Goal: Transaction & Acquisition: Purchase product/service

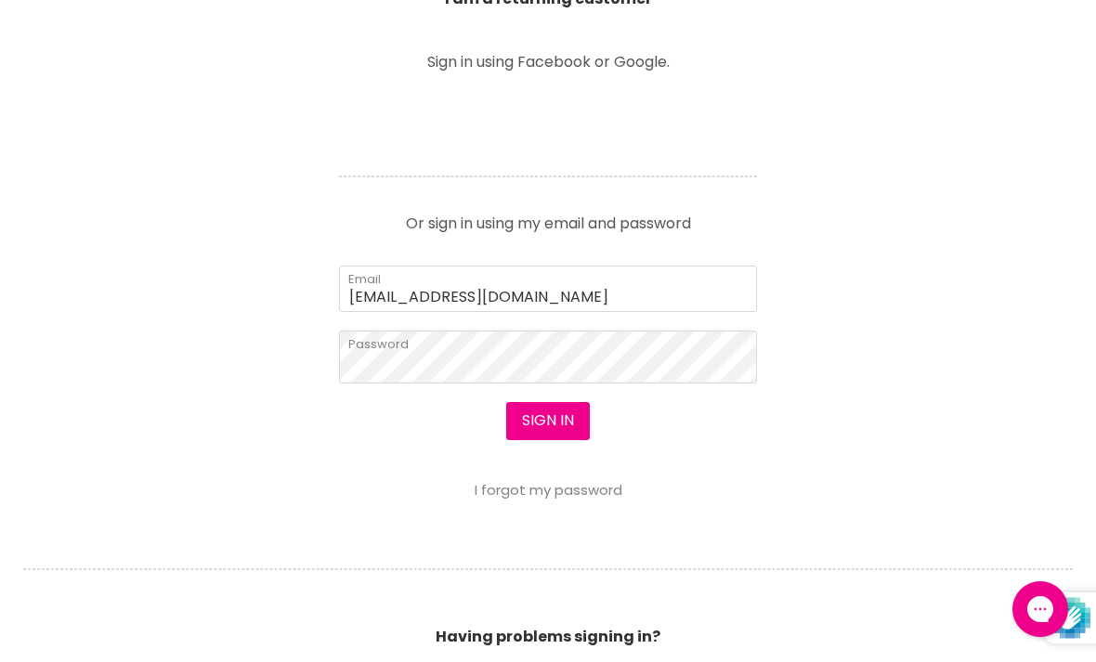
click at [561, 420] on button "Sign in" at bounding box center [548, 420] width 84 height 37
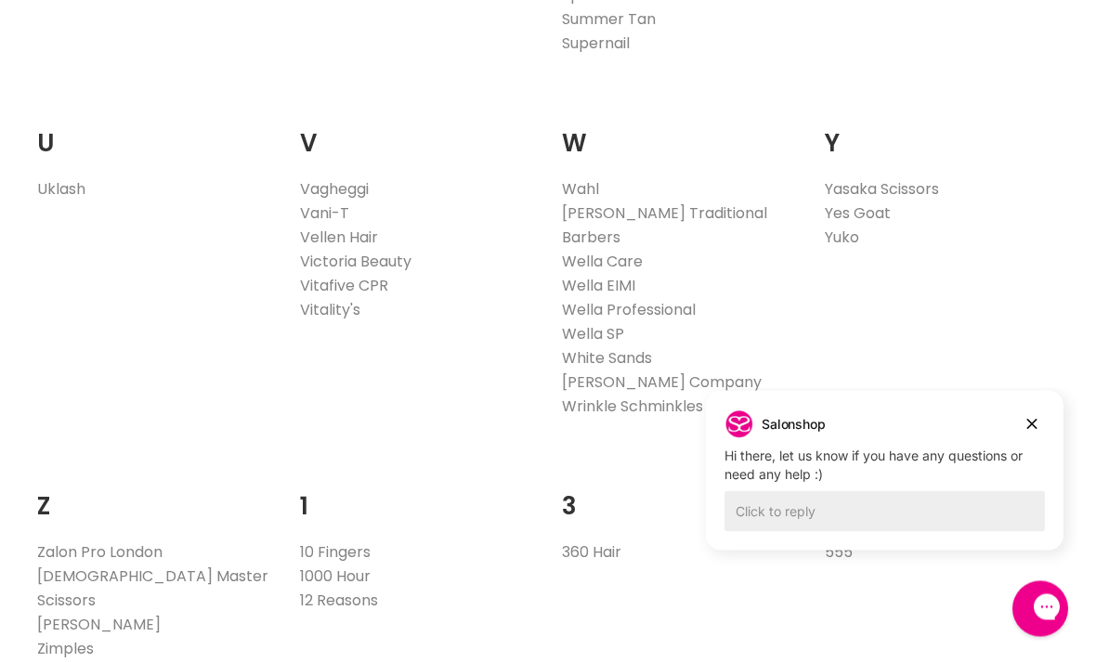
scroll to position [3694, 0]
click at [376, 273] on link "Vitafive CPR" at bounding box center [344, 283] width 88 height 21
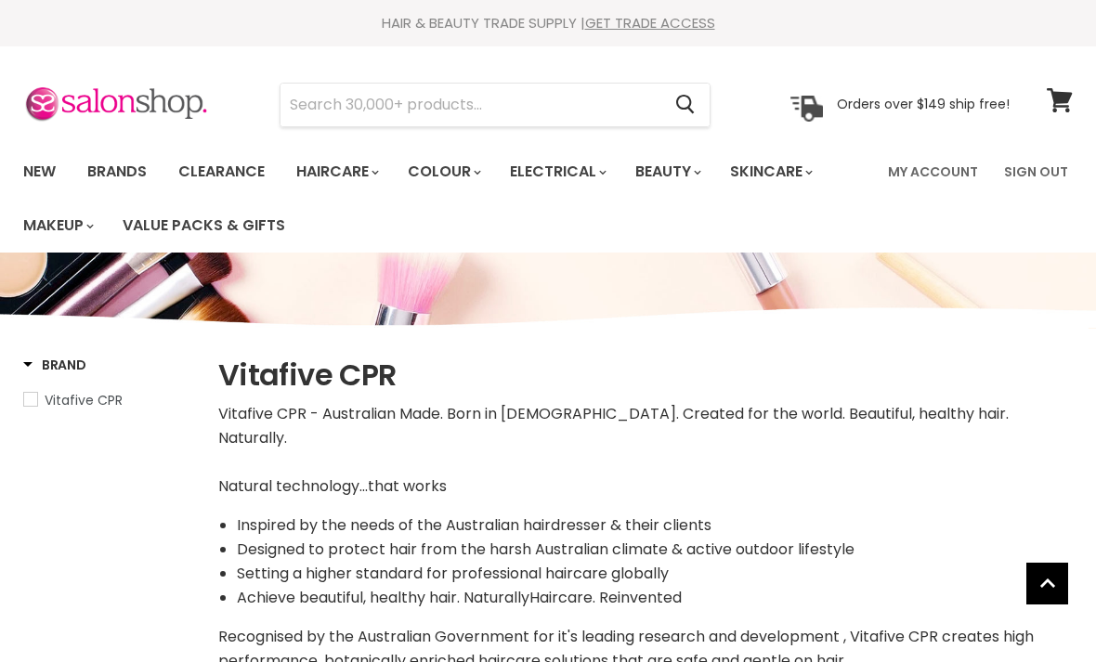
select select "manual"
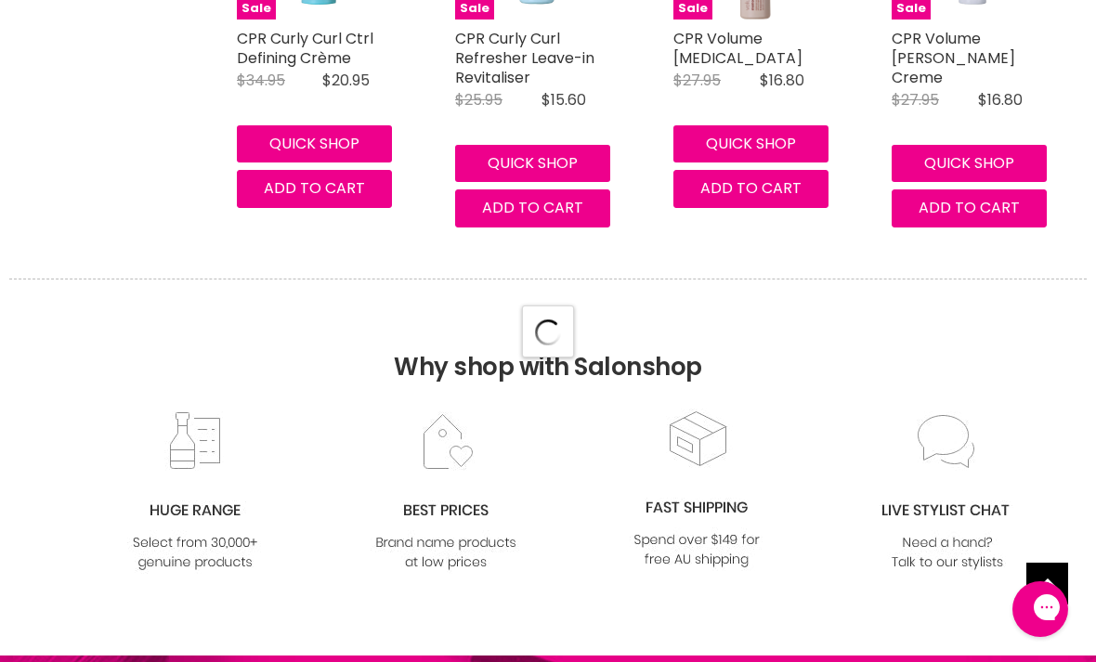
select select "manual"
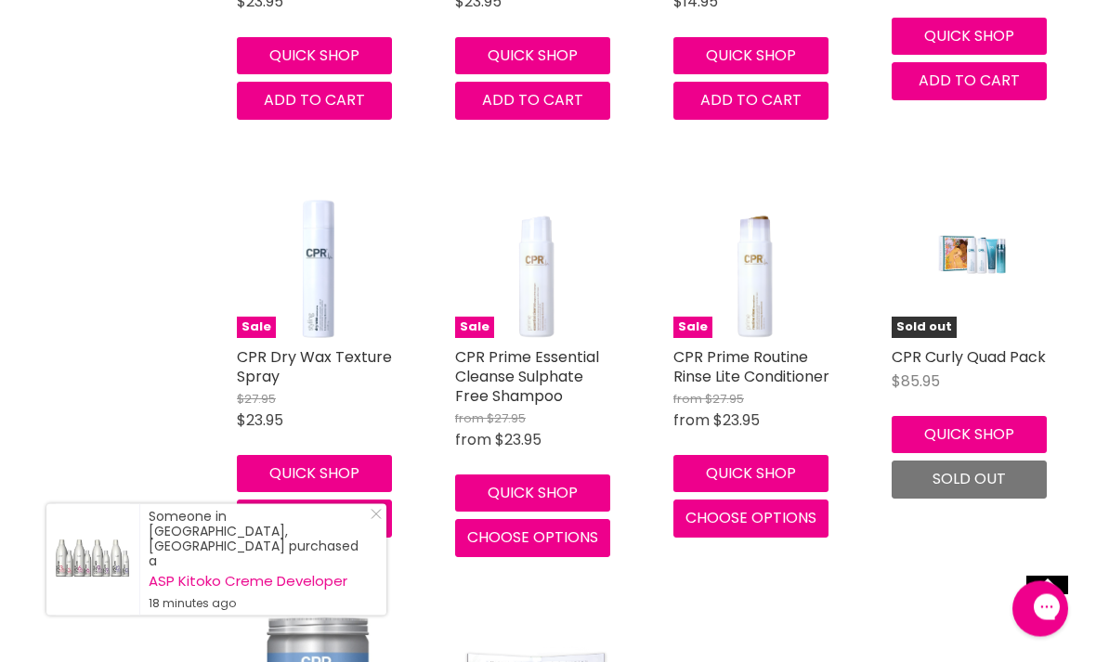
scroll to position [6308, 0]
click at [581, 475] on button "Quick shop" at bounding box center [532, 493] width 155 height 37
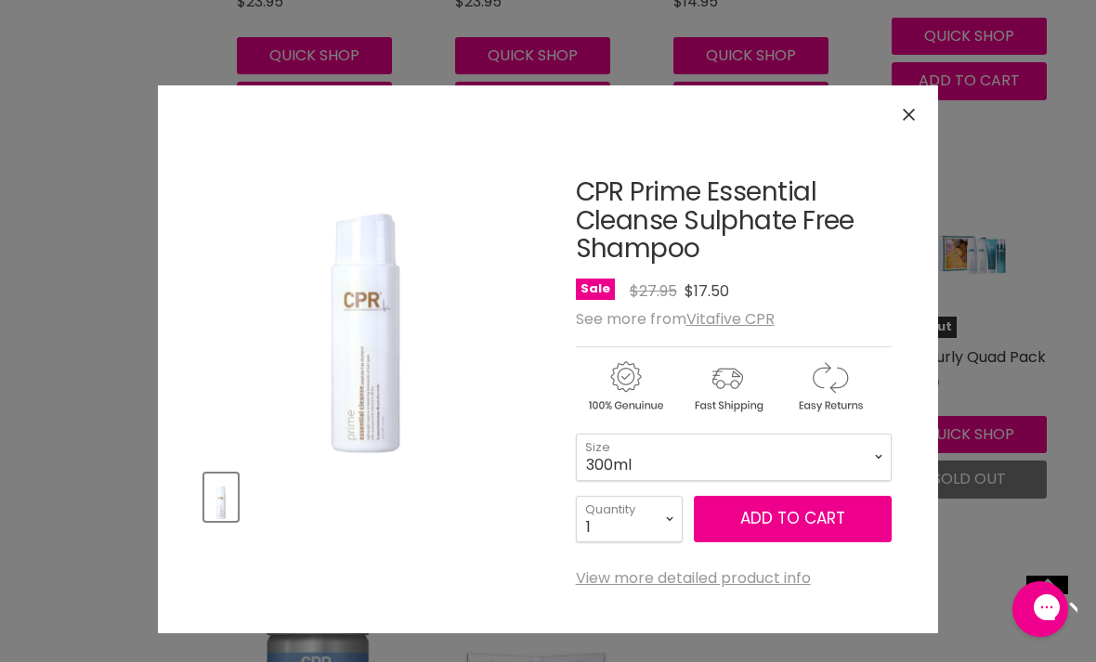
click at [746, 523] on span "Add to cart" at bounding box center [792, 518] width 105 height 22
click at [1085, 294] on div "Click or scroll to zoom Tap or pinch to zoom" at bounding box center [548, 331] width 1096 height 662
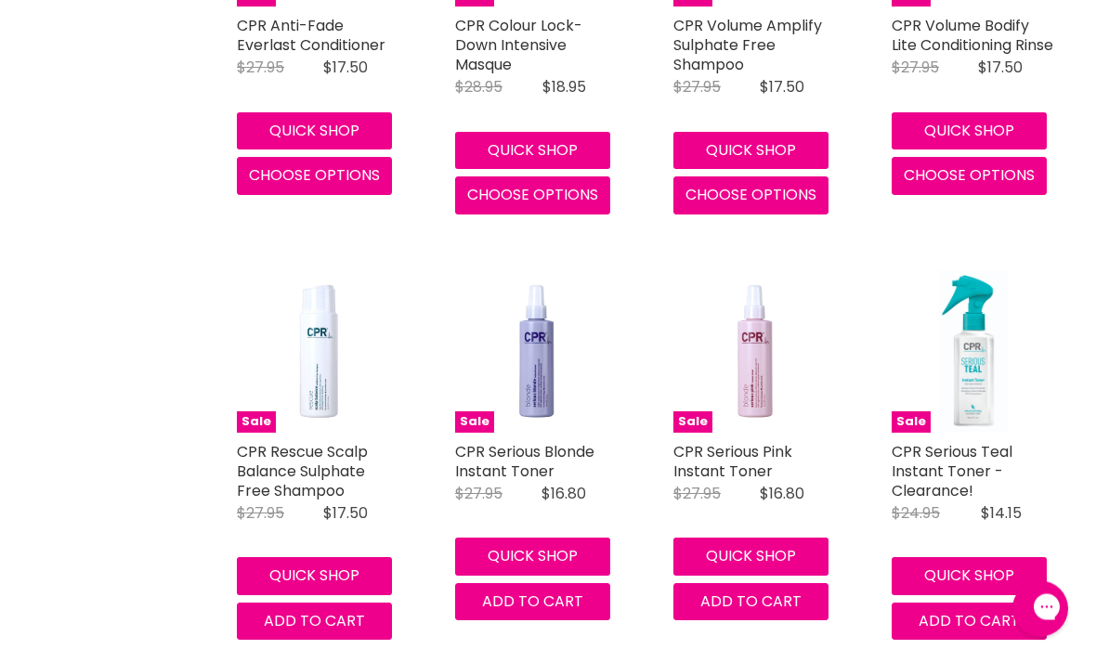
scroll to position [3260, 0]
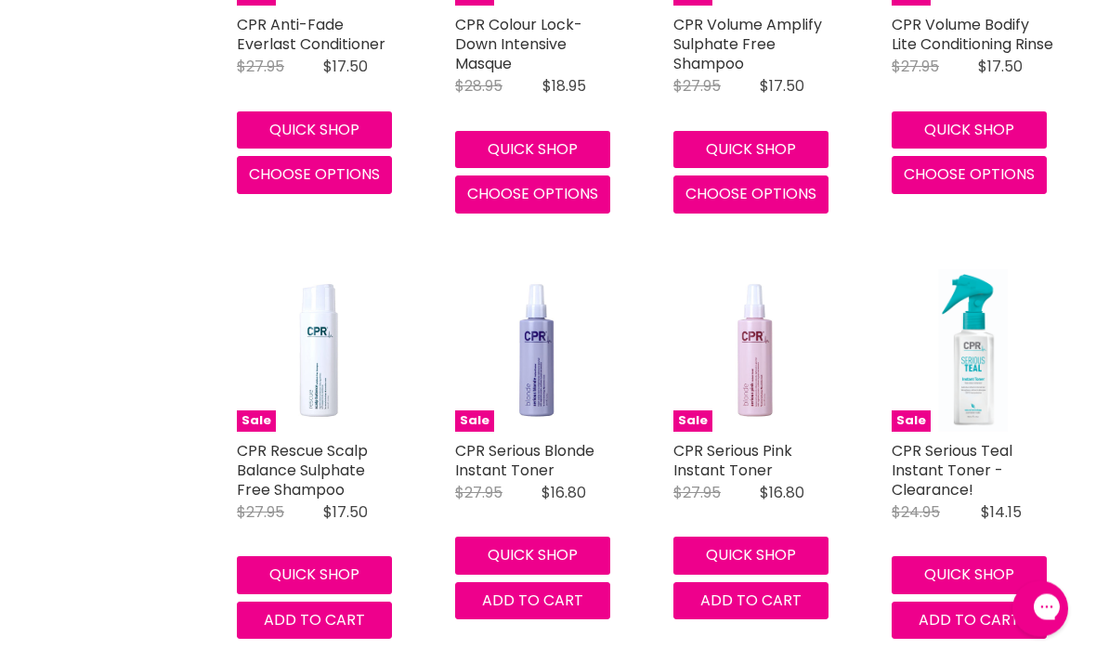
click at [337, 557] on button "Quick shop" at bounding box center [314, 575] width 155 height 37
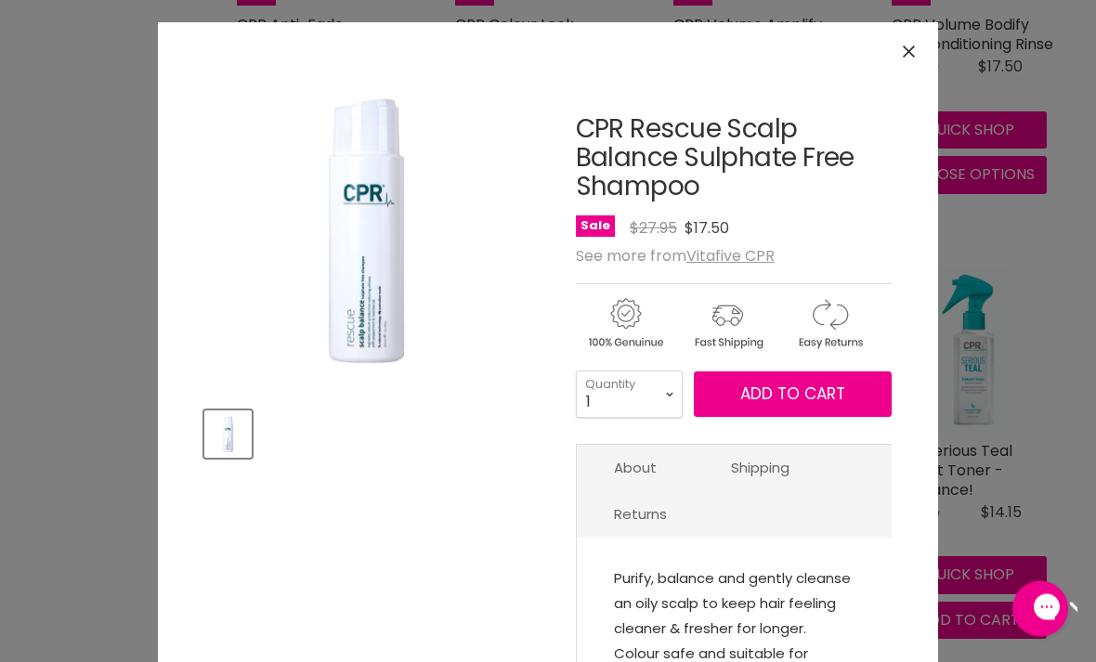
scroll to position [3261, 0]
click at [670, 388] on select "1 2 3 4 5 6 7 8 9 10+" at bounding box center [629, 395] width 107 height 46
select select "2"
type input "2"
click at [812, 397] on span "Add to cart" at bounding box center [792, 395] width 105 height 22
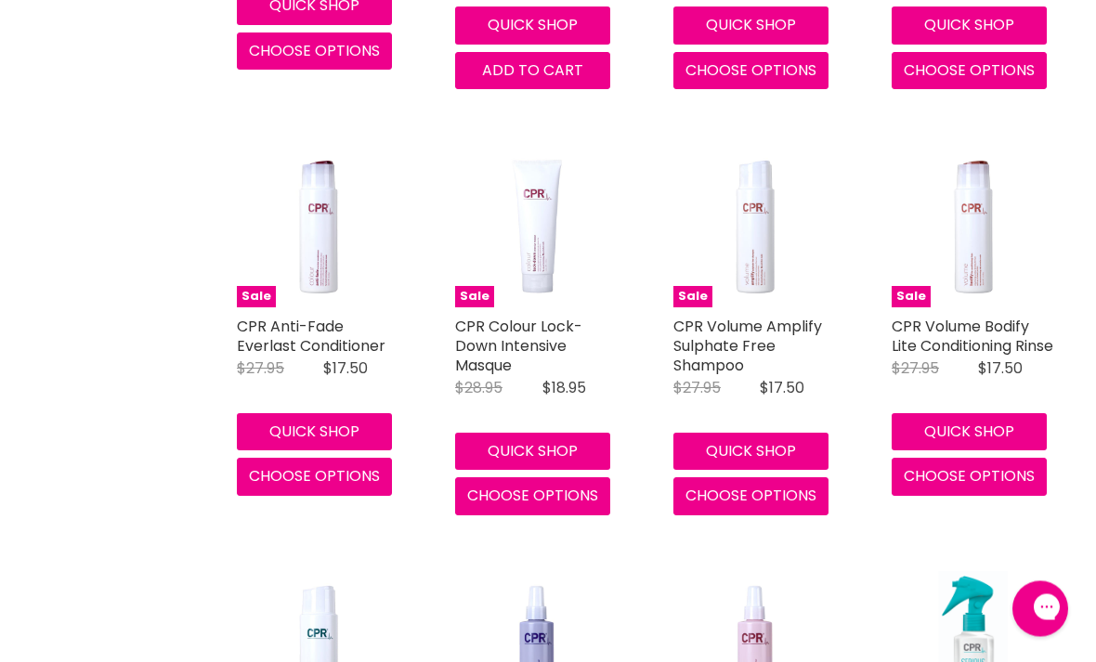
scroll to position [2959, 0]
click at [1003, 418] on button "Quick shop" at bounding box center [969, 431] width 155 height 37
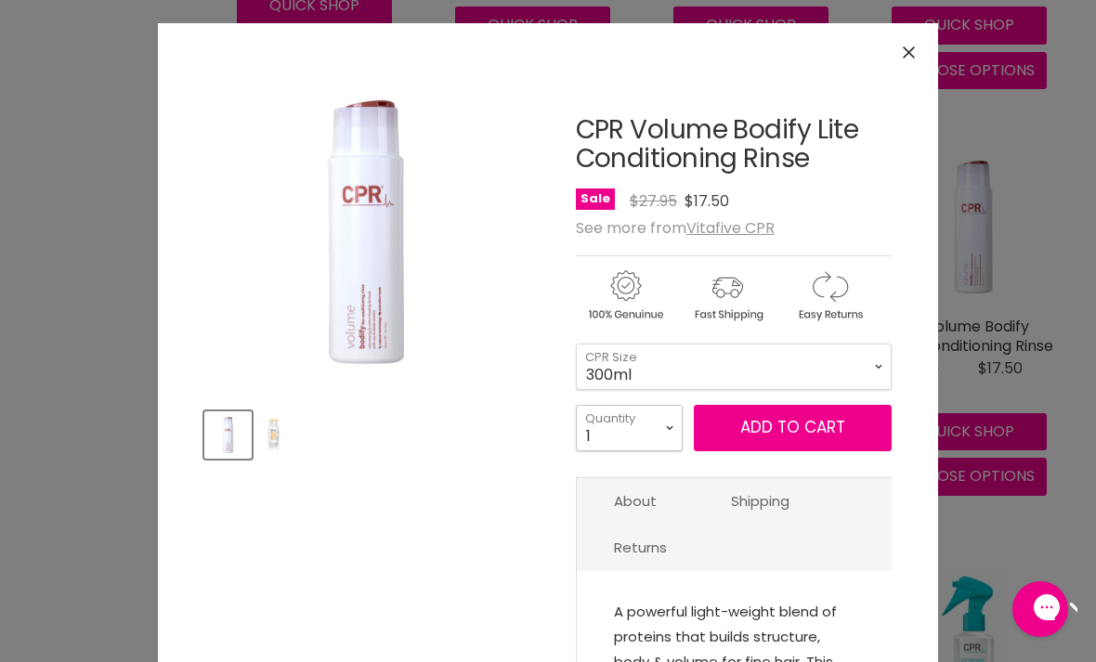
click at [638, 430] on select "1 2 3 4 5 6 7 8 9 10+" at bounding box center [629, 428] width 107 height 46
select select "2"
type input "2"
click at [804, 433] on span "Add to cart" at bounding box center [792, 427] width 105 height 22
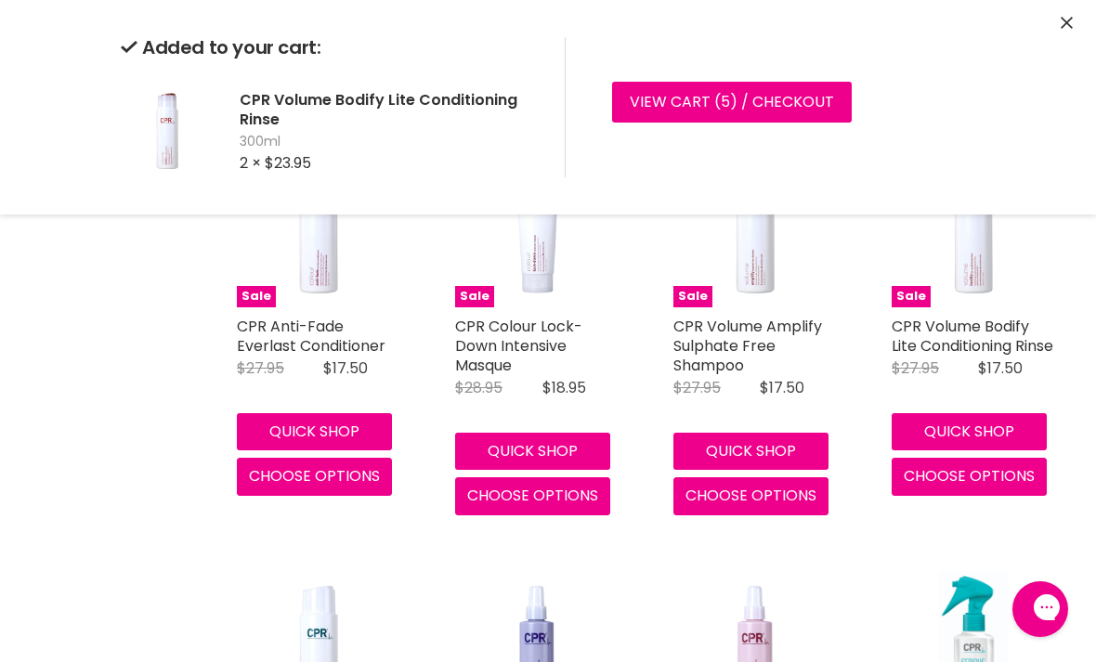
click at [773, 433] on button "Quick shop" at bounding box center [750, 451] width 155 height 37
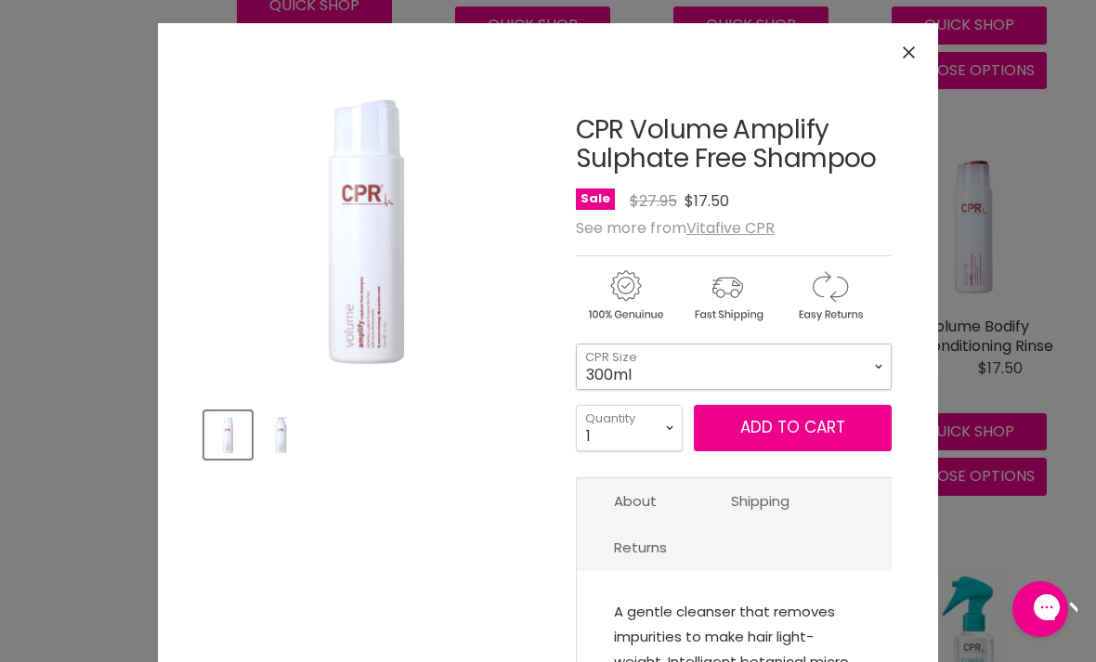
click at [744, 367] on select "300ml 900ml" at bounding box center [734, 367] width 316 height 46
click at [654, 426] on select "1 2 3 4 5 6 7 8 9 10+" at bounding box center [629, 428] width 107 height 46
select select "2"
type input "2"
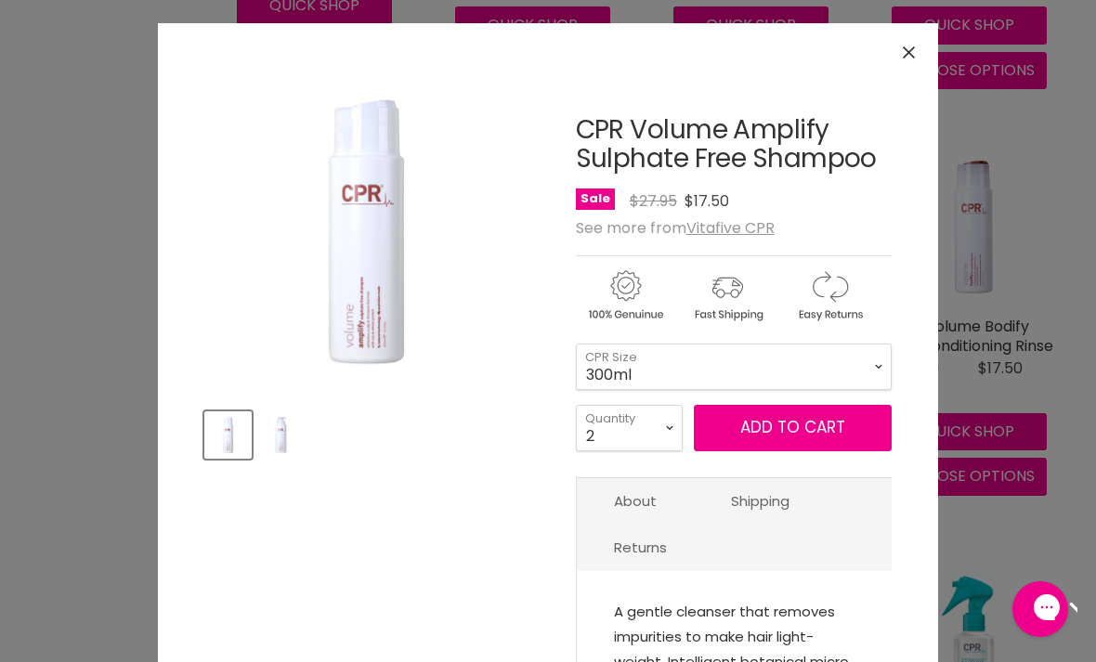
click at [843, 424] on span "Add to cart" at bounding box center [792, 427] width 105 height 22
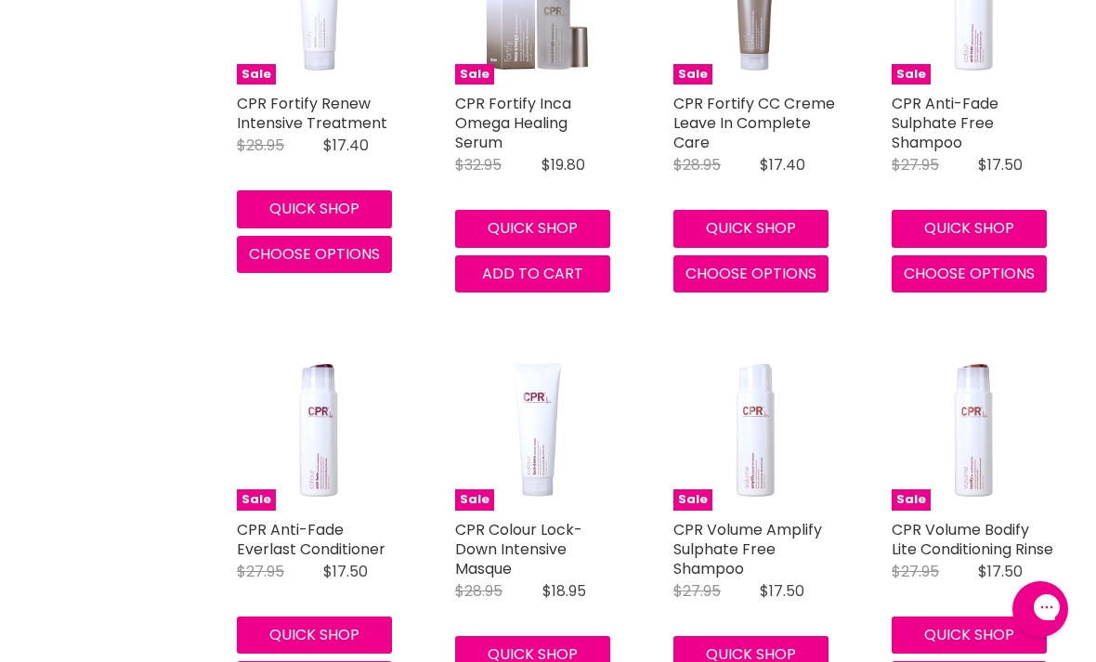
scroll to position [2743, 0]
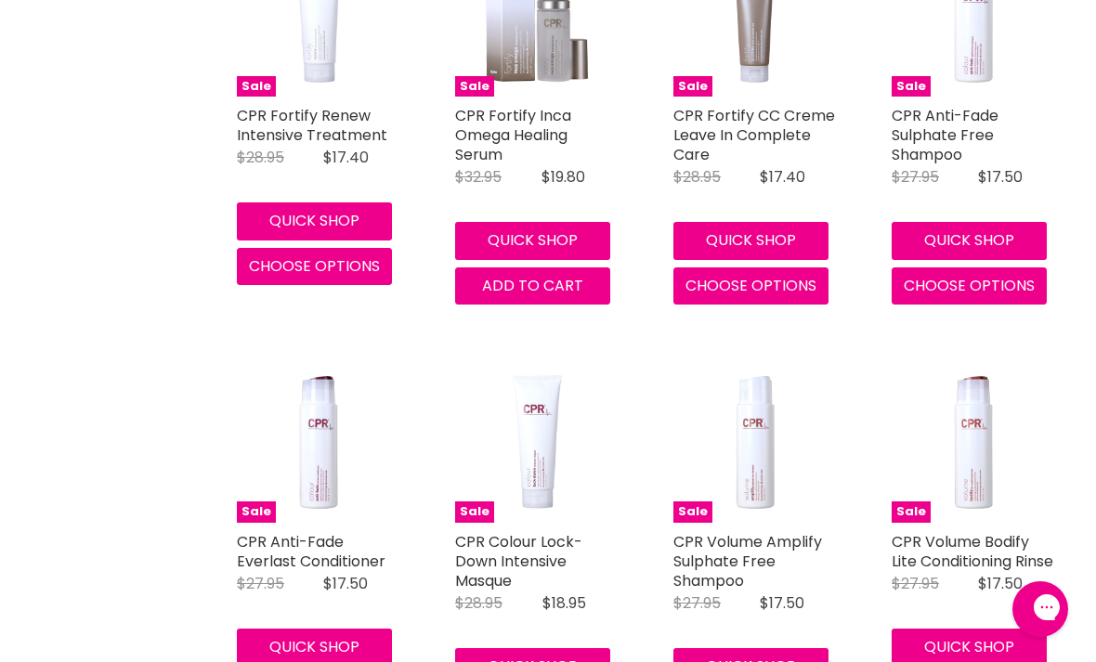
click at [321, 629] on button "Quick shop" at bounding box center [314, 647] width 155 height 37
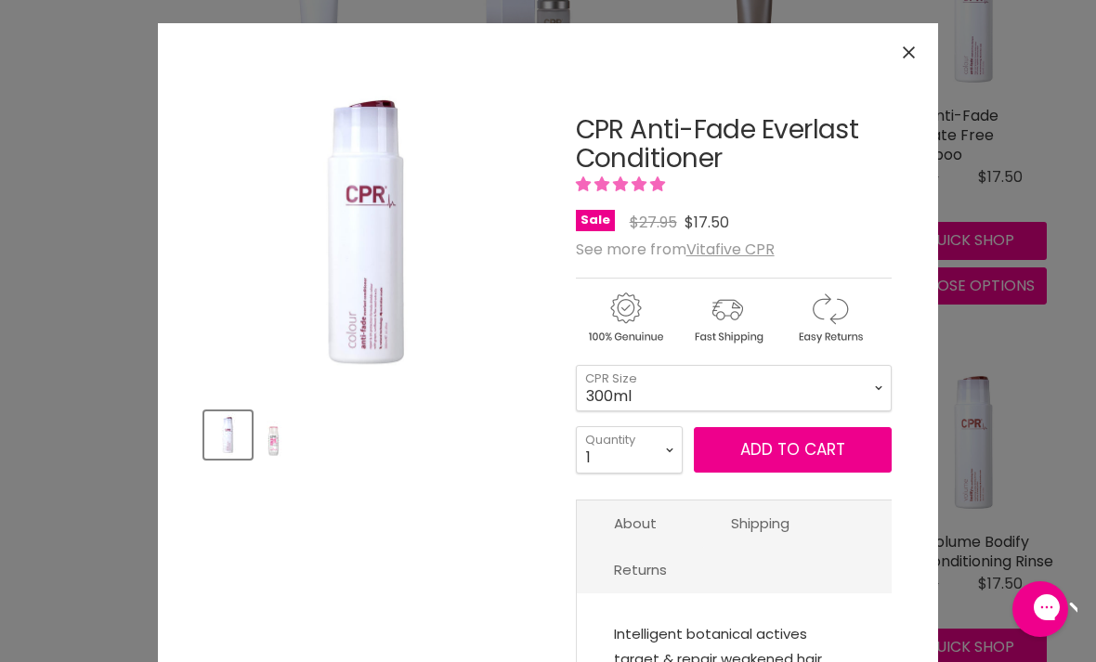
click at [647, 447] on select "1 2 3 4 5 6 7 8 9 10+" at bounding box center [629, 449] width 107 height 46
select select "3"
type input "3"
click at [777, 464] on button "Add to cart" at bounding box center [793, 450] width 198 height 46
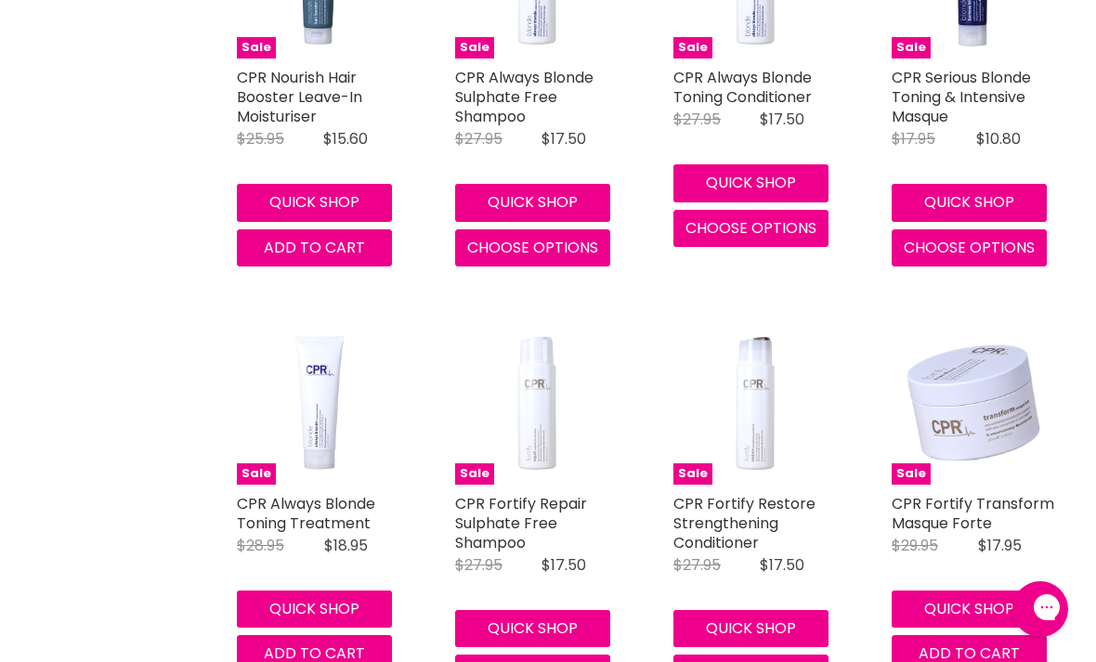
scroll to position [1930, 0]
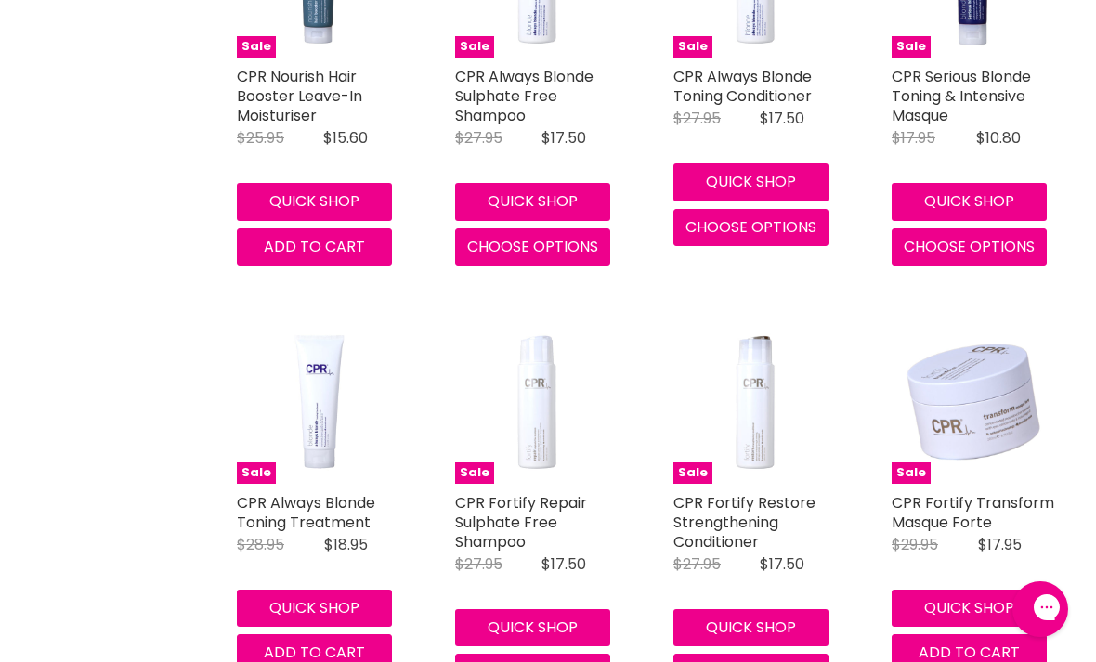
click at [786, 609] on button "Quick shop" at bounding box center [750, 627] width 155 height 37
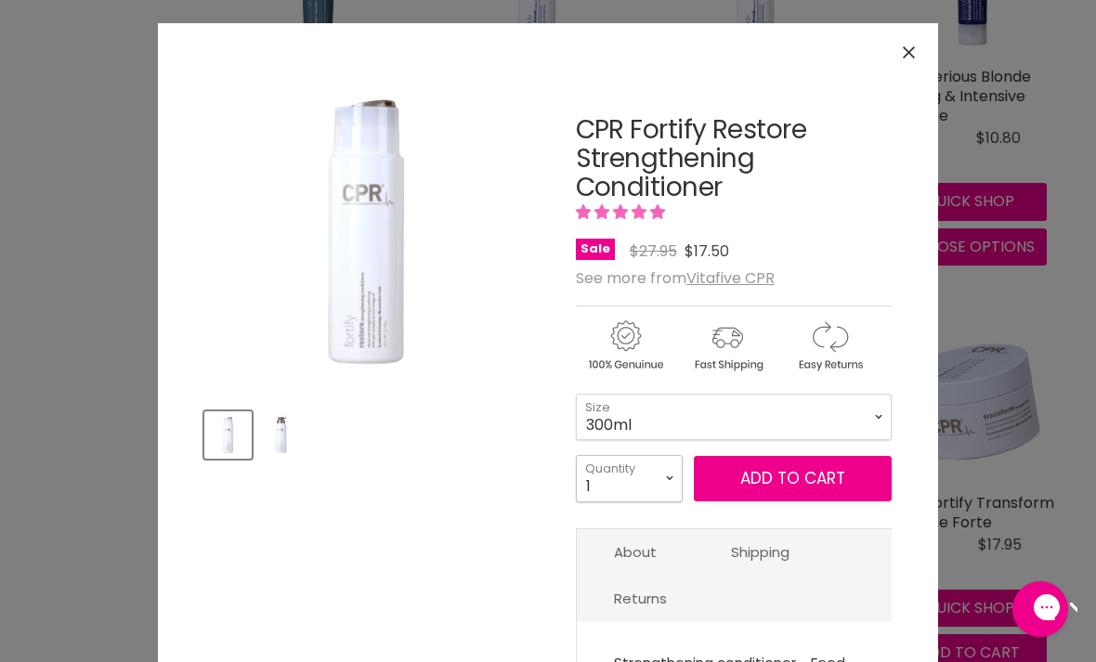
click at [650, 483] on select "1 2 3 4 5 6 7 8 9 10+" at bounding box center [629, 478] width 107 height 46
select select "3"
type input "3"
click at [794, 485] on span "Add to cart" at bounding box center [792, 478] width 105 height 22
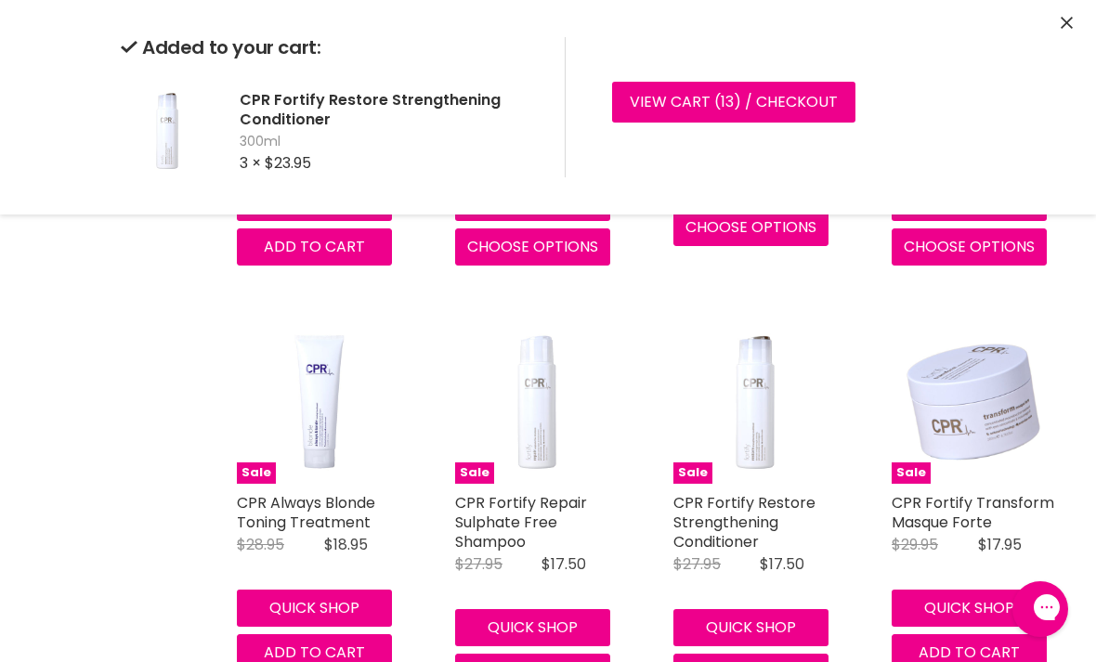
click at [556, 609] on button "Quick shop" at bounding box center [532, 627] width 155 height 37
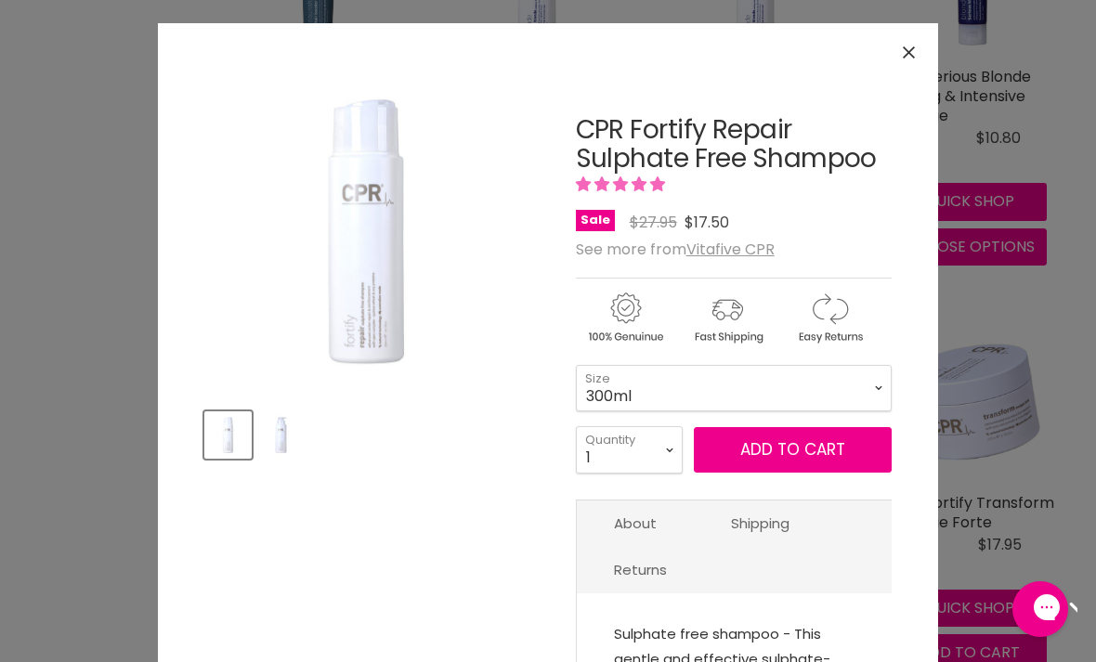
click at [659, 458] on select "1 2 3 4 5 6 7 8 9 10+" at bounding box center [629, 449] width 107 height 46
select select "3"
type input "3"
click at [836, 451] on span "Add to cart" at bounding box center [792, 449] width 105 height 22
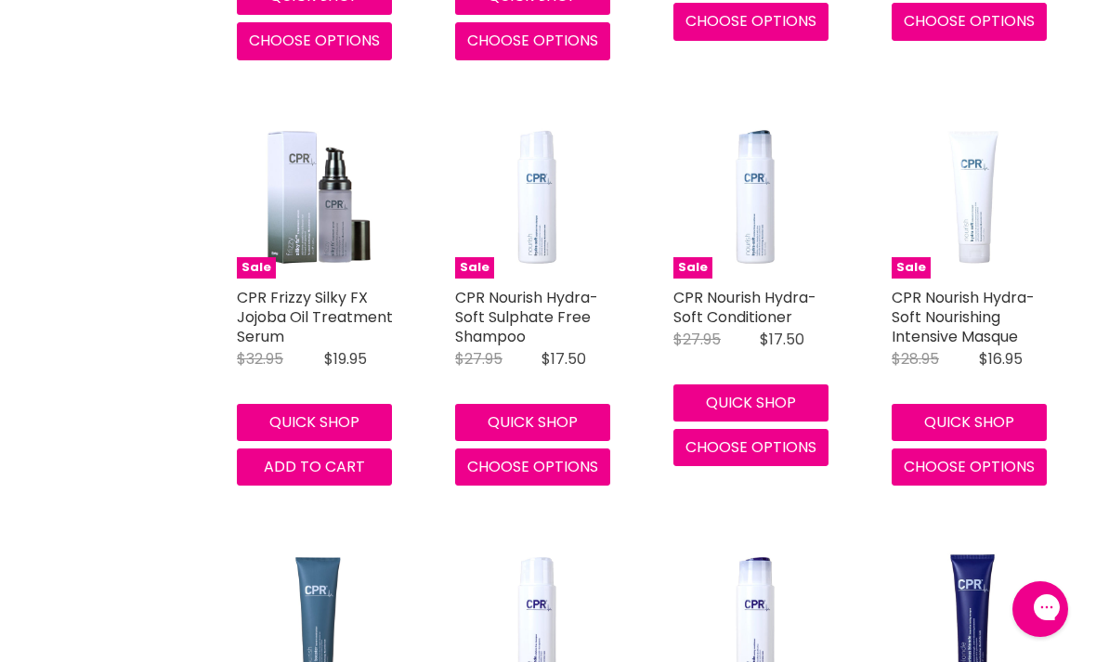
scroll to position [1282, 0]
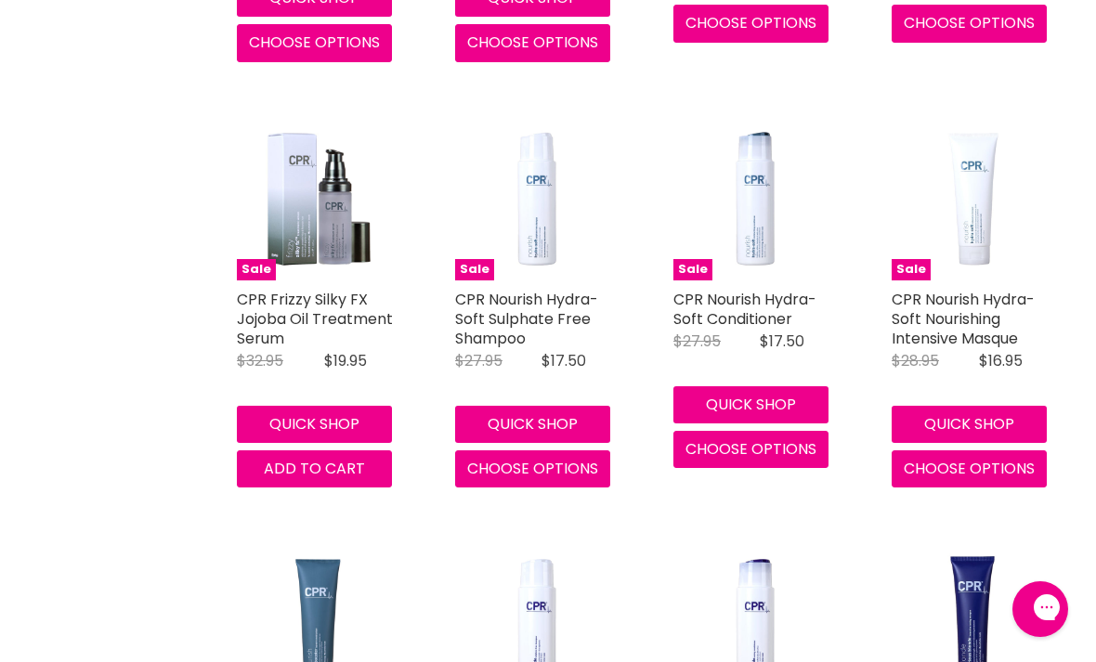
click at [793, 387] on button "Quick shop" at bounding box center [750, 404] width 155 height 37
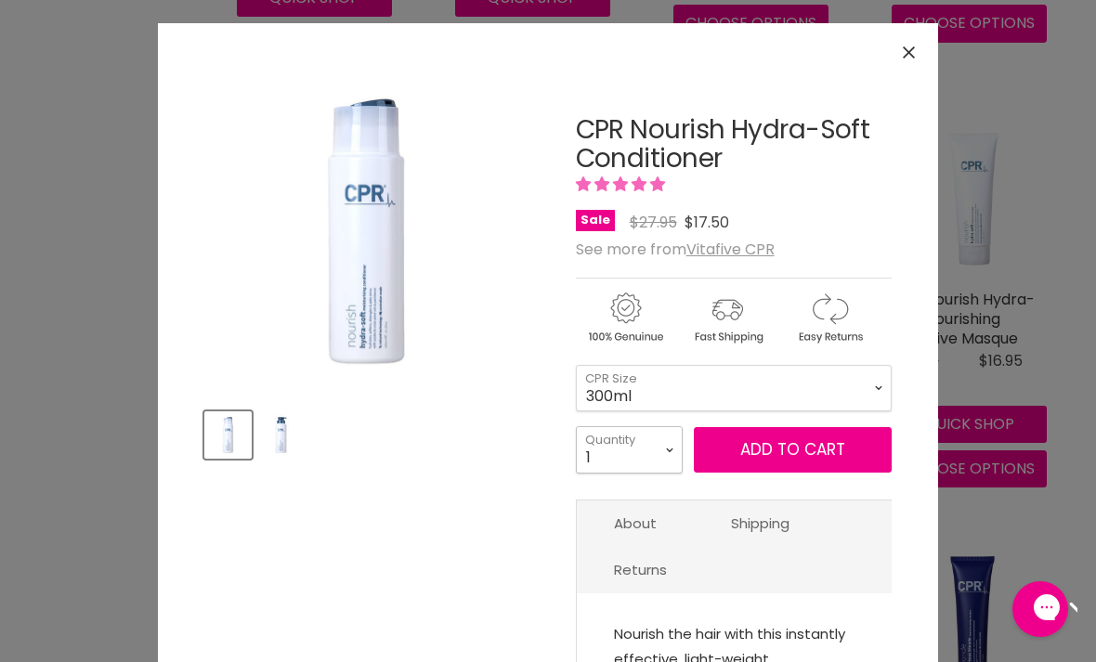
click at [649, 453] on select "1 2 3 4 5 6 7 8 9 10+" at bounding box center [629, 449] width 107 height 46
select select "3"
type input "3"
click at [831, 463] on button "Add to cart" at bounding box center [793, 450] width 198 height 46
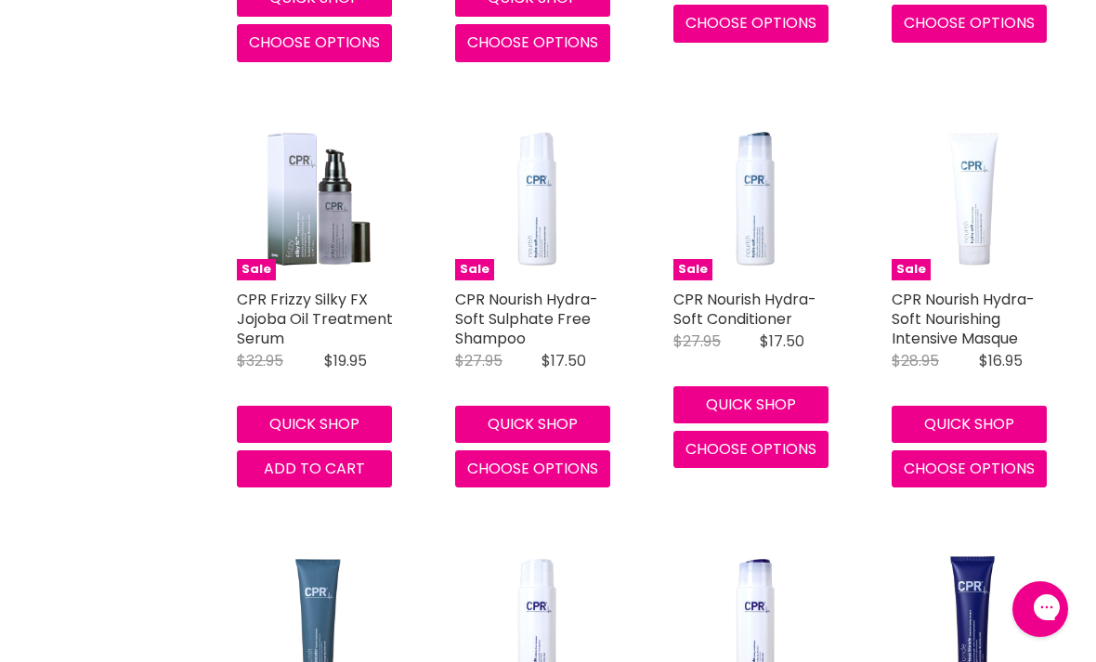
click at [573, 406] on button "Quick shop" at bounding box center [532, 424] width 155 height 37
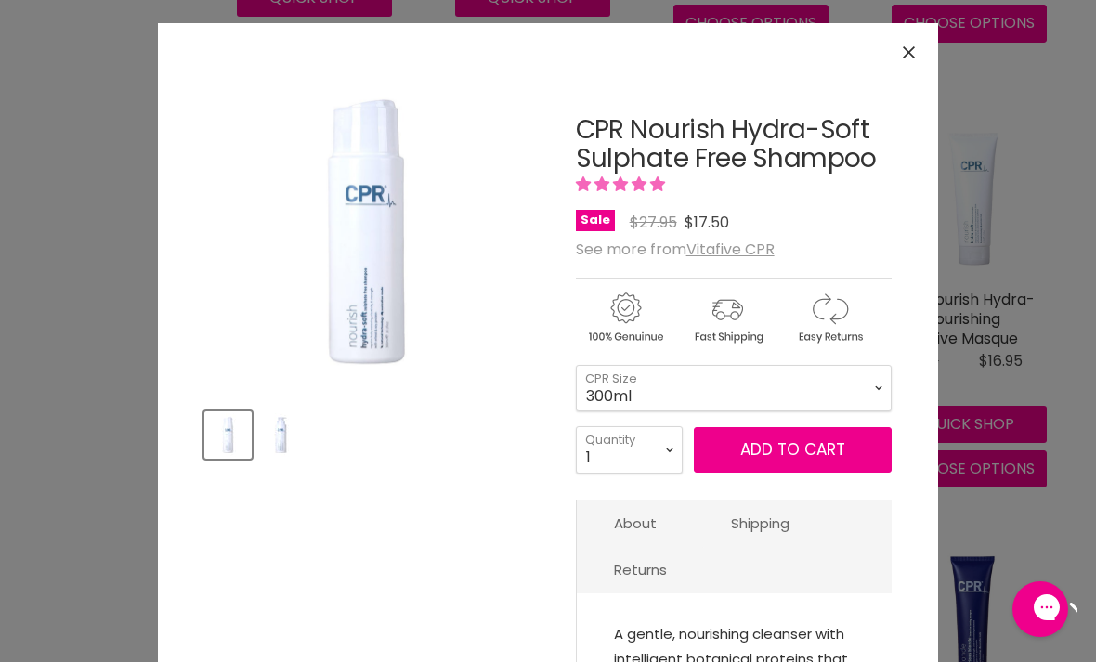
click at [652, 454] on select "1 2 3 4 5 6 7 8 9 10+" at bounding box center [629, 449] width 107 height 46
select select "3"
type input "3"
click at [845, 447] on button "Add to cart" at bounding box center [793, 450] width 198 height 46
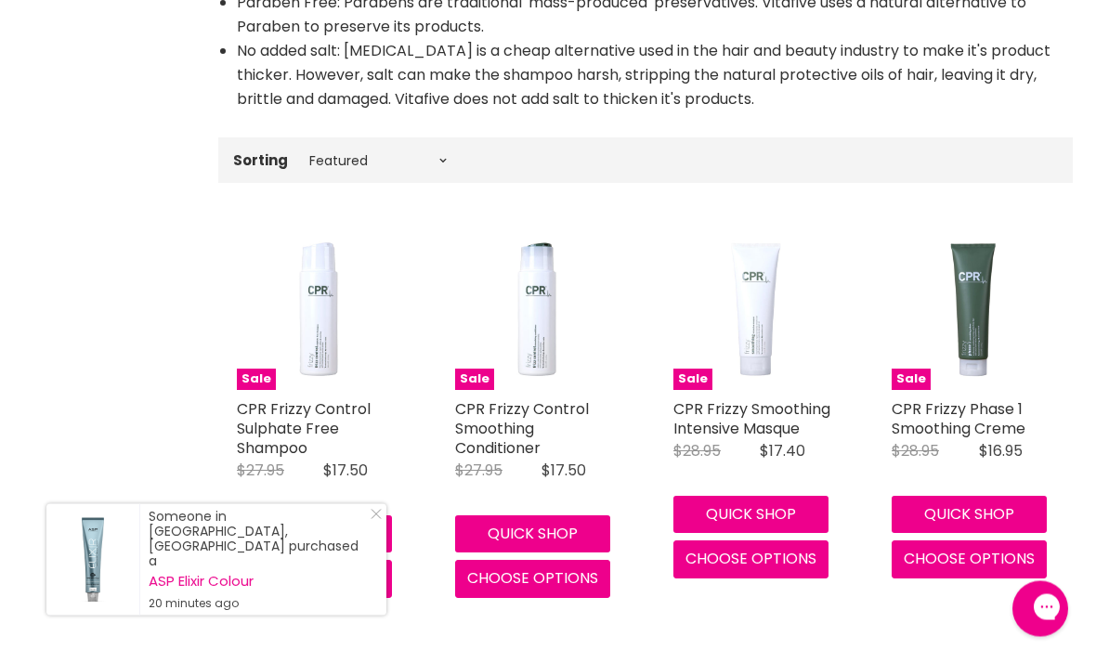
scroll to position [739, 0]
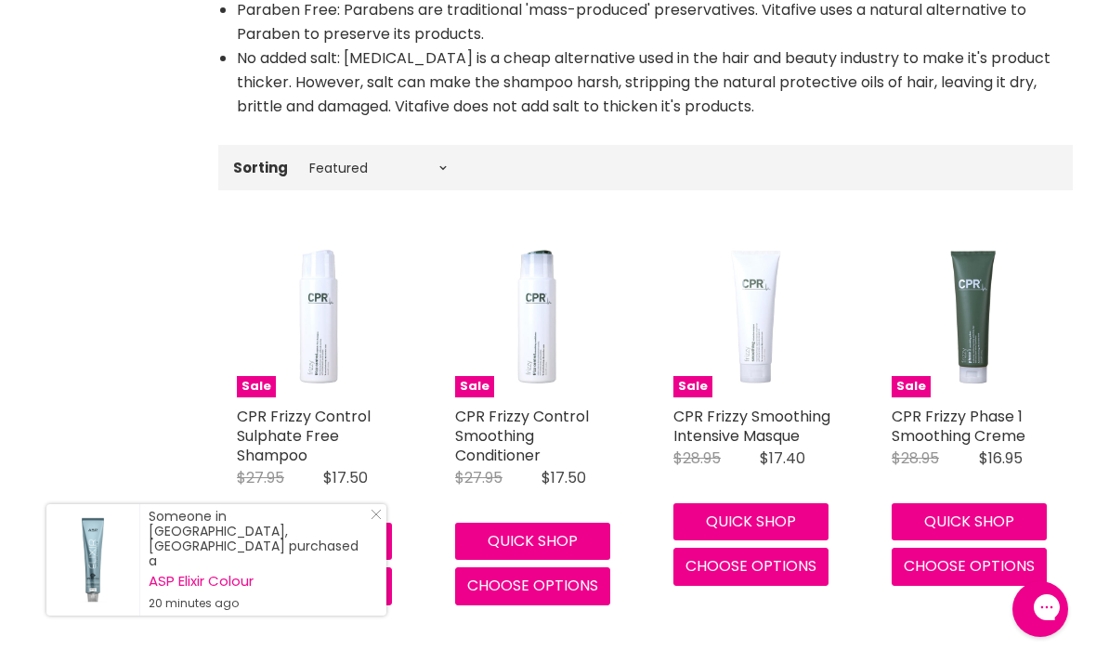
click at [557, 523] on button "Quick shop" at bounding box center [532, 541] width 155 height 37
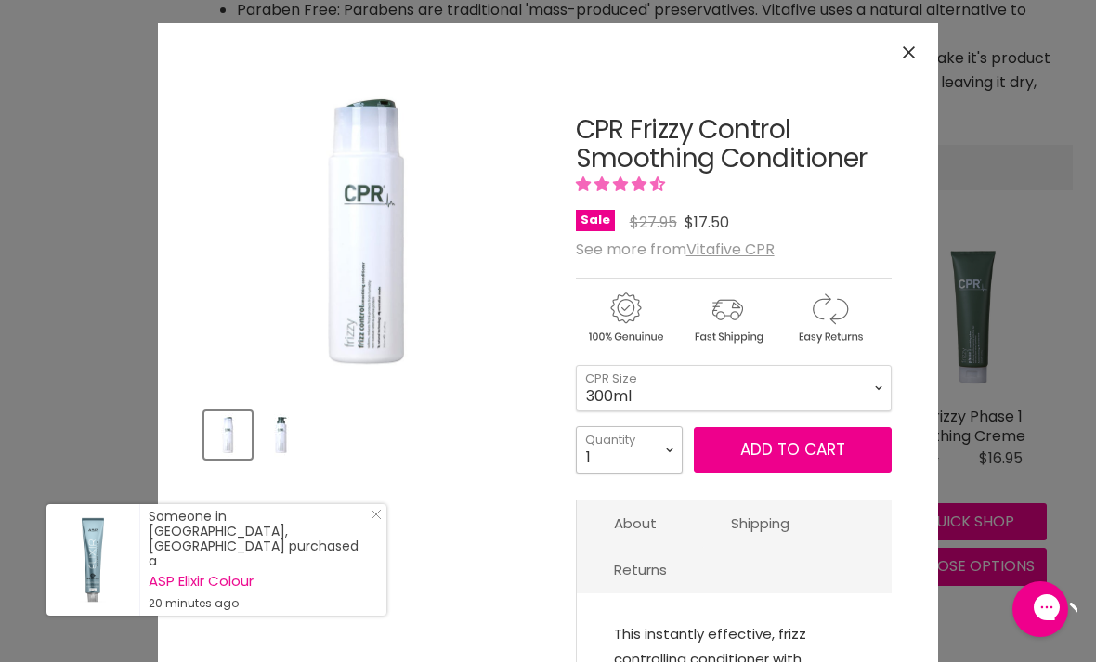
click at [646, 461] on select "1 2 3 4 5 6 7 8 9 10+" at bounding box center [629, 449] width 107 height 46
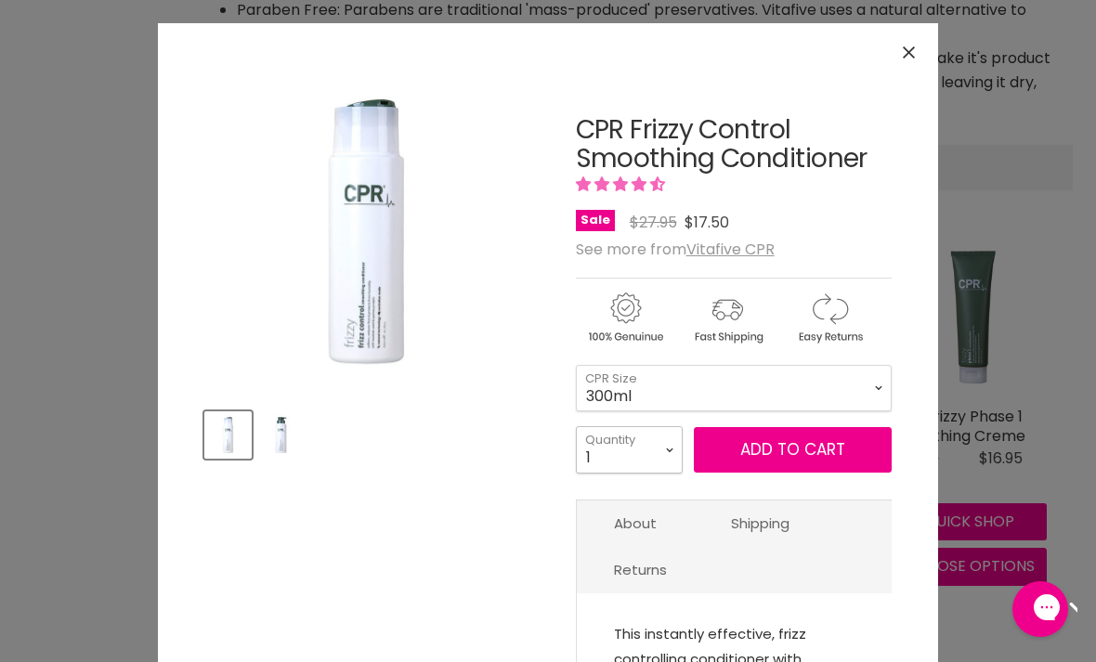
select select "2"
type input "2"
click at [775, 464] on button "Add to cart" at bounding box center [793, 450] width 198 height 46
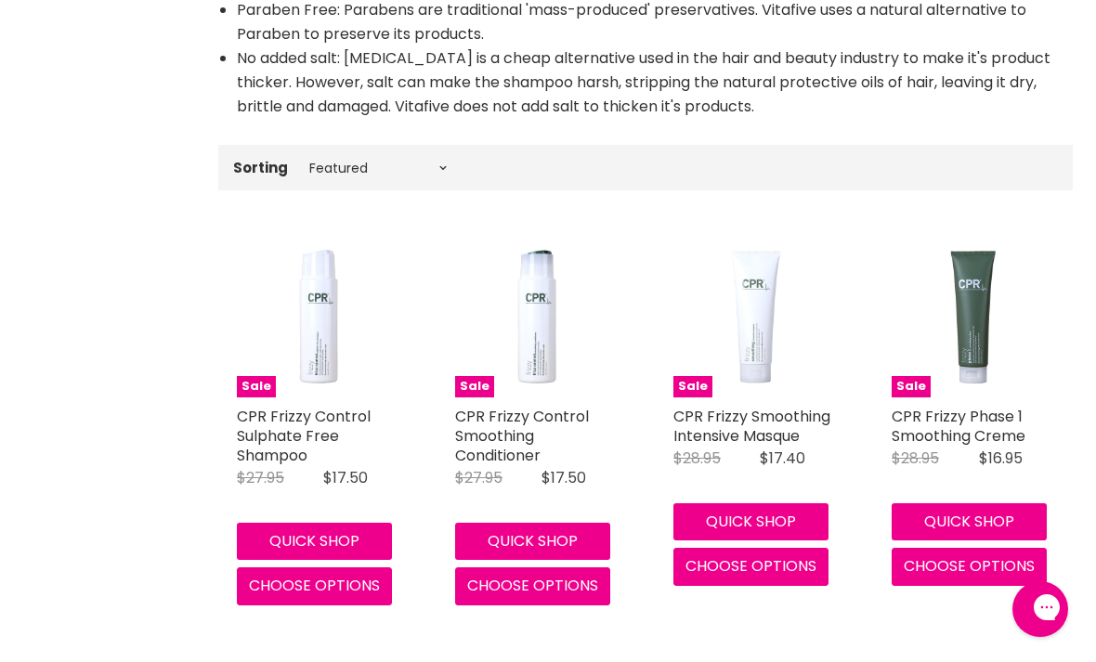
click at [342, 523] on button "Quick shop" at bounding box center [314, 541] width 155 height 37
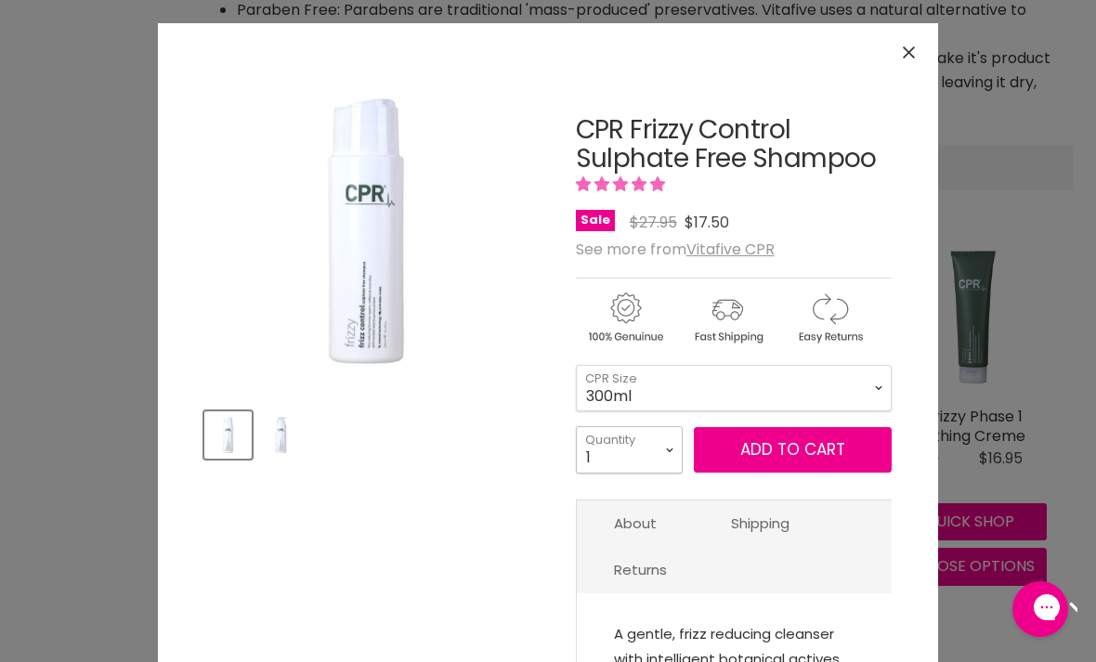
click at [651, 451] on select "1 2 3 4 5 6 7 8 9 10+" at bounding box center [629, 449] width 107 height 46
select select "2"
type input "2"
click at [810, 454] on span "Add to cart" at bounding box center [792, 449] width 105 height 22
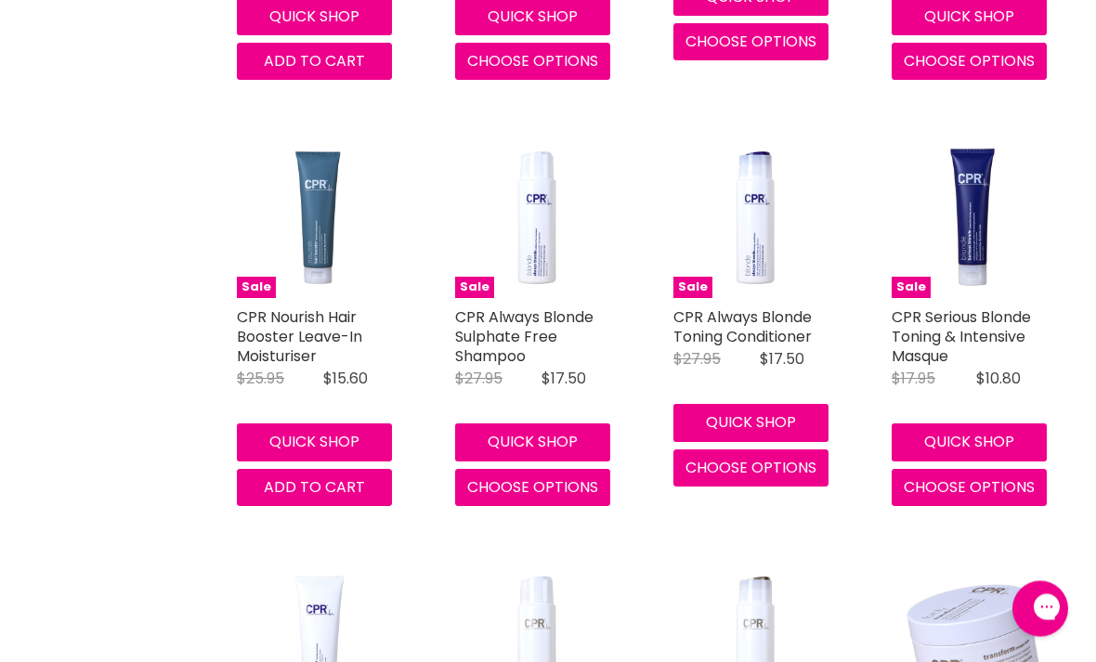
scroll to position [1690, 0]
click at [368, 424] on button "Quick shop" at bounding box center [314, 442] width 155 height 37
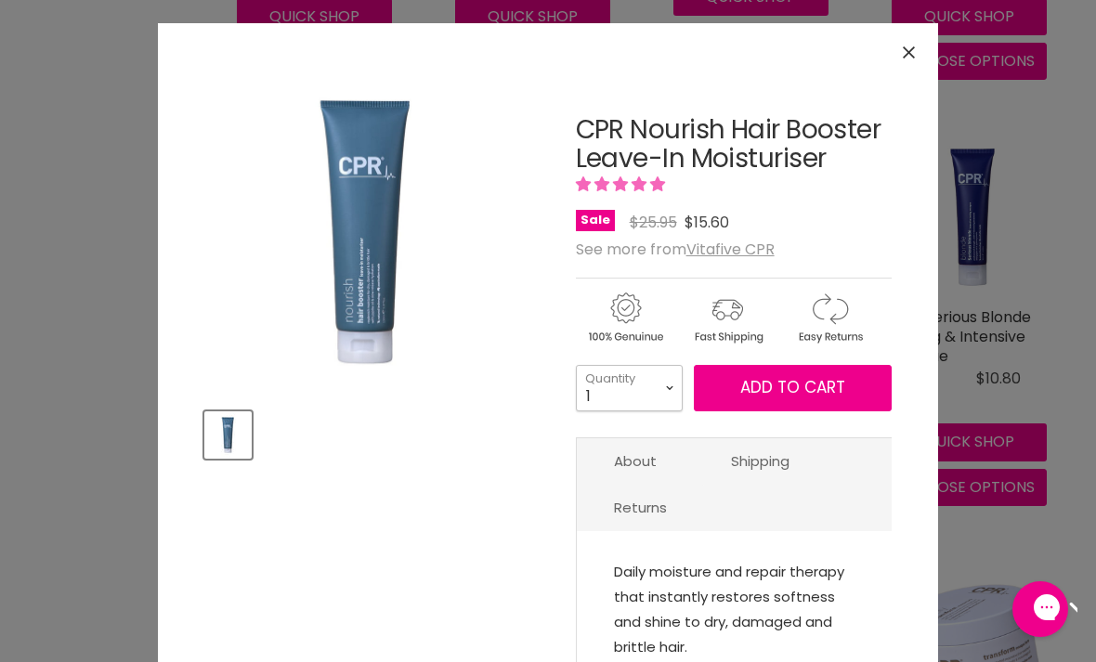
click at [656, 387] on select "1 2 3 4 5 6 7 8 9 10+" at bounding box center [629, 388] width 107 height 46
select select "2"
type input "2"
click at [791, 390] on span "Add to cart" at bounding box center [792, 387] width 105 height 22
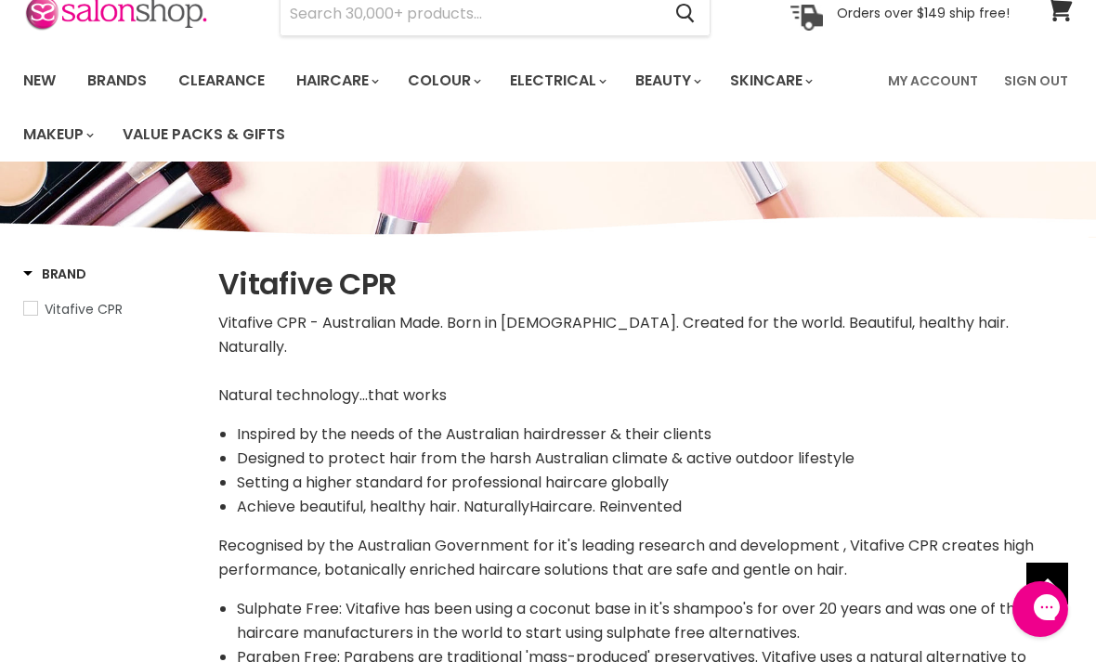
scroll to position [0, 0]
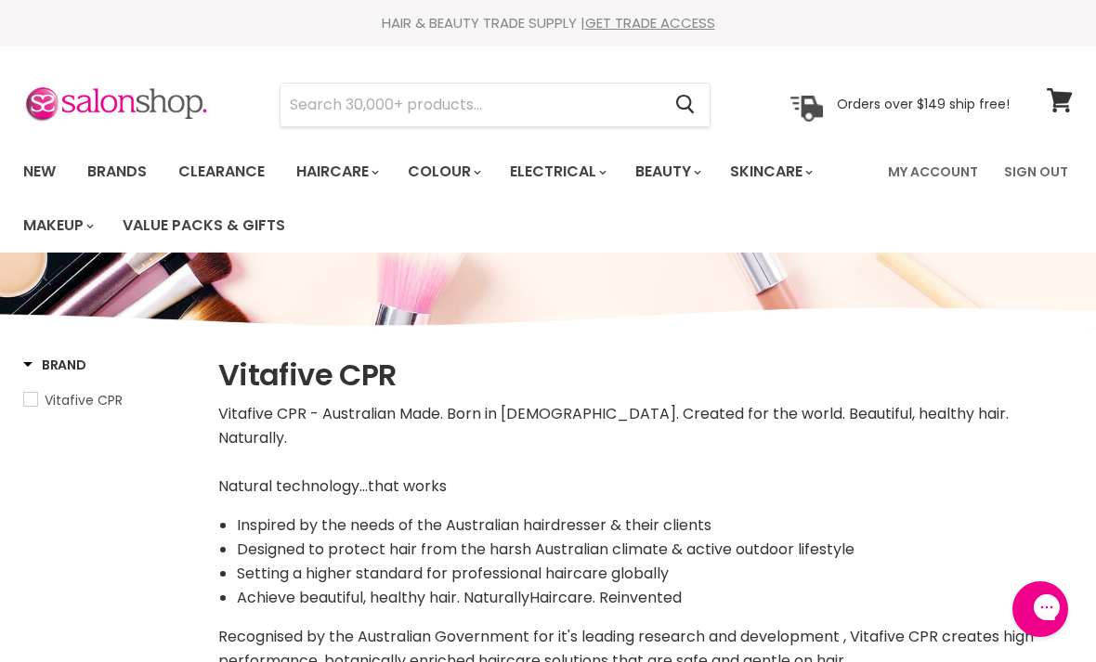
click at [1062, 104] on icon at bounding box center [1060, 100] width 26 height 24
